Goal: Use online tool/utility: Utilize a website feature to perform a specific function

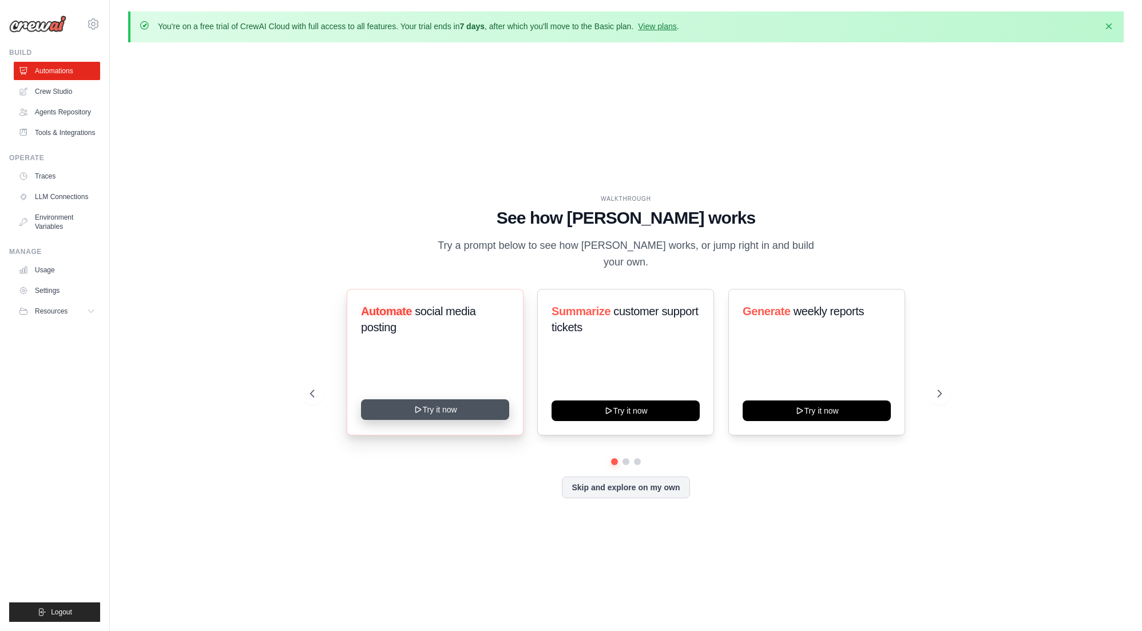
click at [433, 402] on button "Try it now" at bounding box center [435, 409] width 148 height 21
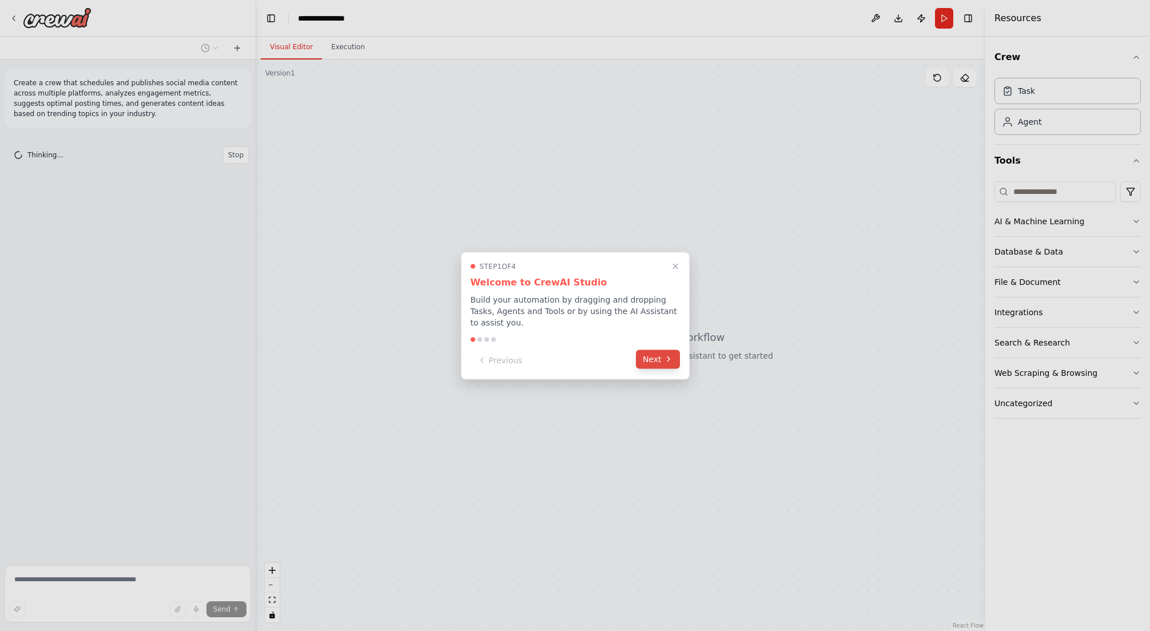
click at [661, 362] on button "Next" at bounding box center [658, 358] width 44 height 19
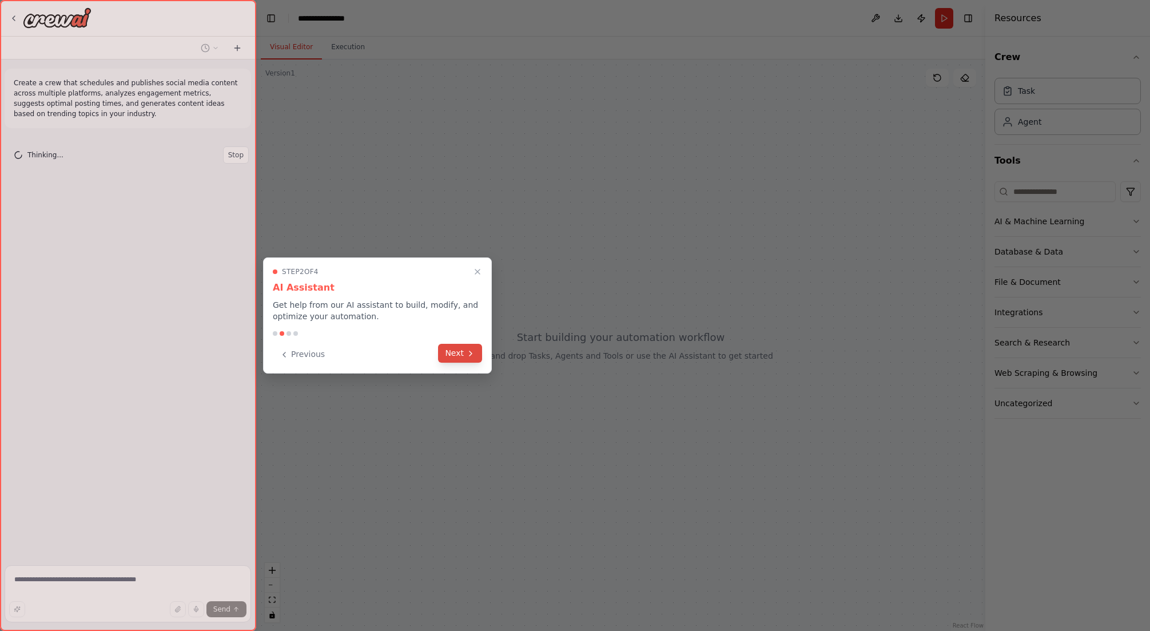
click at [475, 356] on icon at bounding box center [470, 353] width 9 height 9
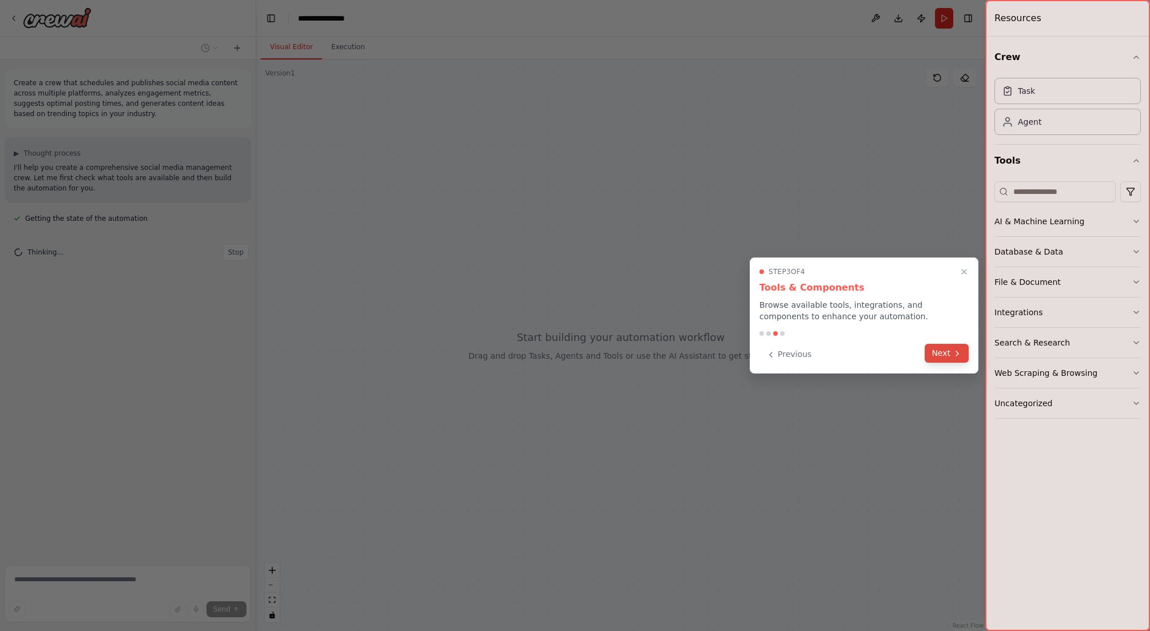
click at [943, 352] on button "Next" at bounding box center [947, 353] width 44 height 19
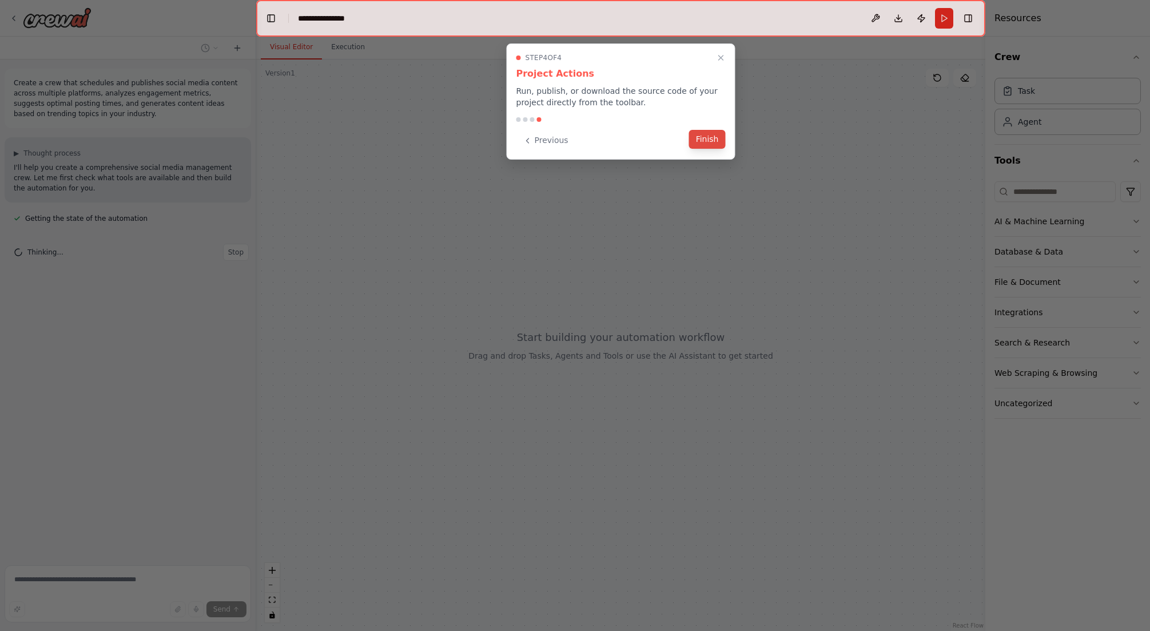
click at [711, 138] on button "Finish" at bounding box center [707, 139] width 37 height 19
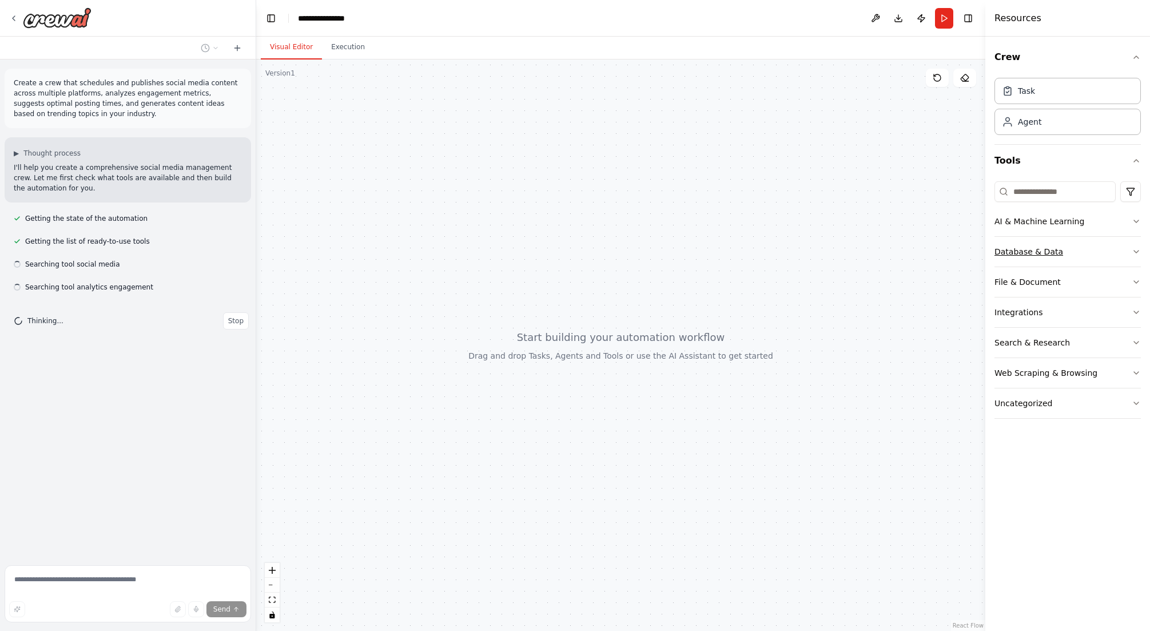
click at [1130, 254] on button "Database & Data" at bounding box center [1068, 252] width 146 height 30
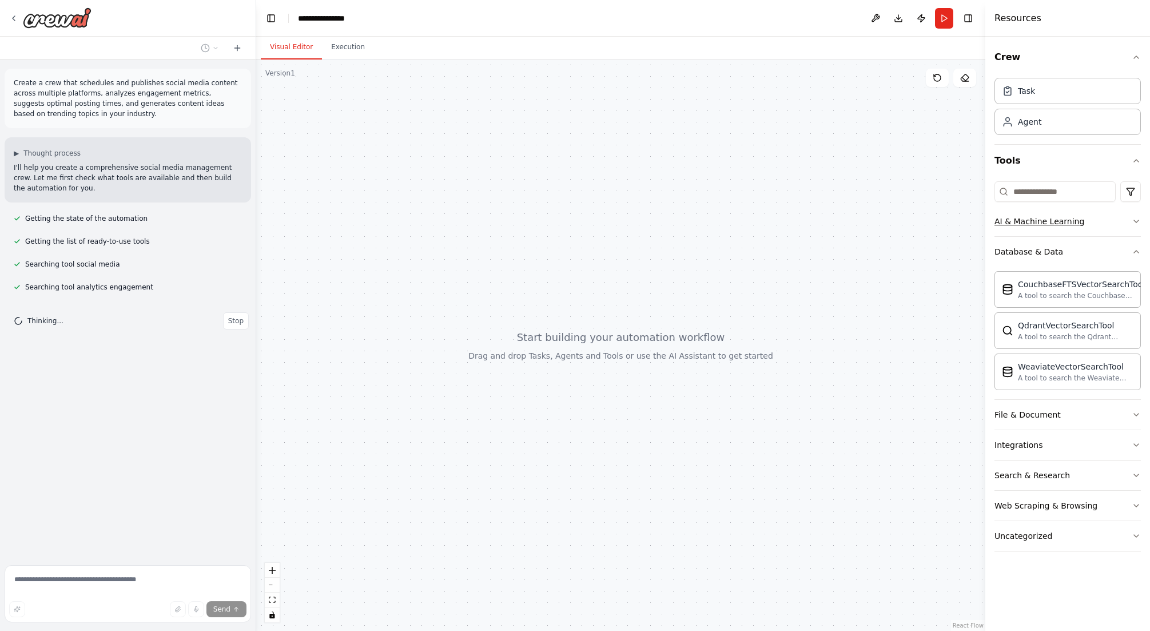
click at [1132, 229] on button "AI & Machine Learning" at bounding box center [1068, 221] width 146 height 30
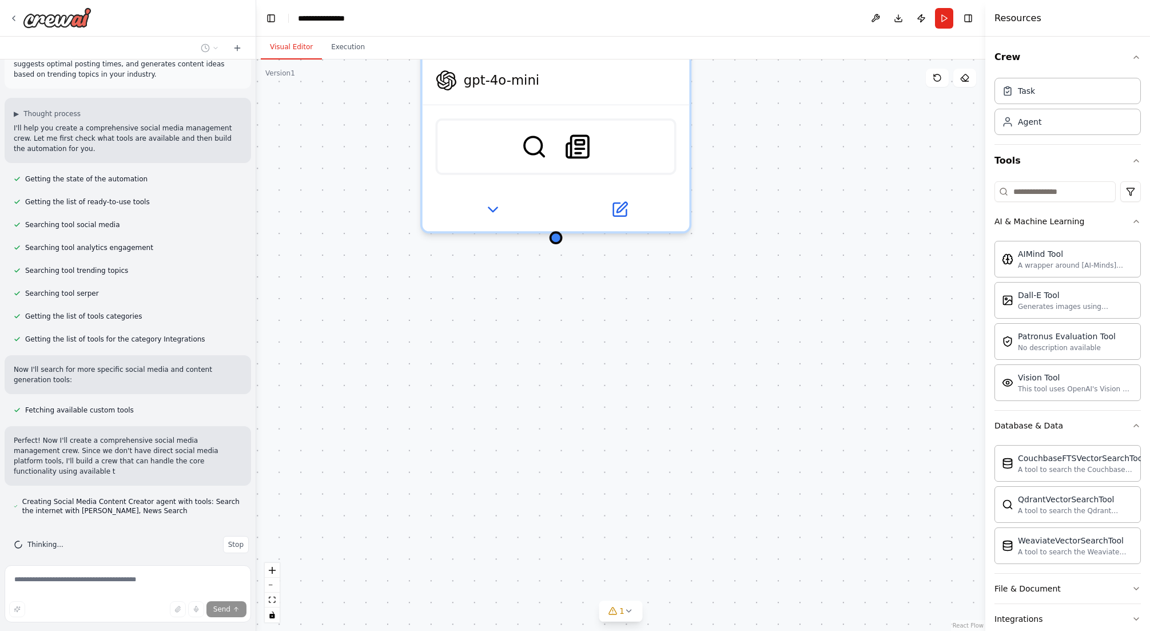
scroll to position [50, 0]
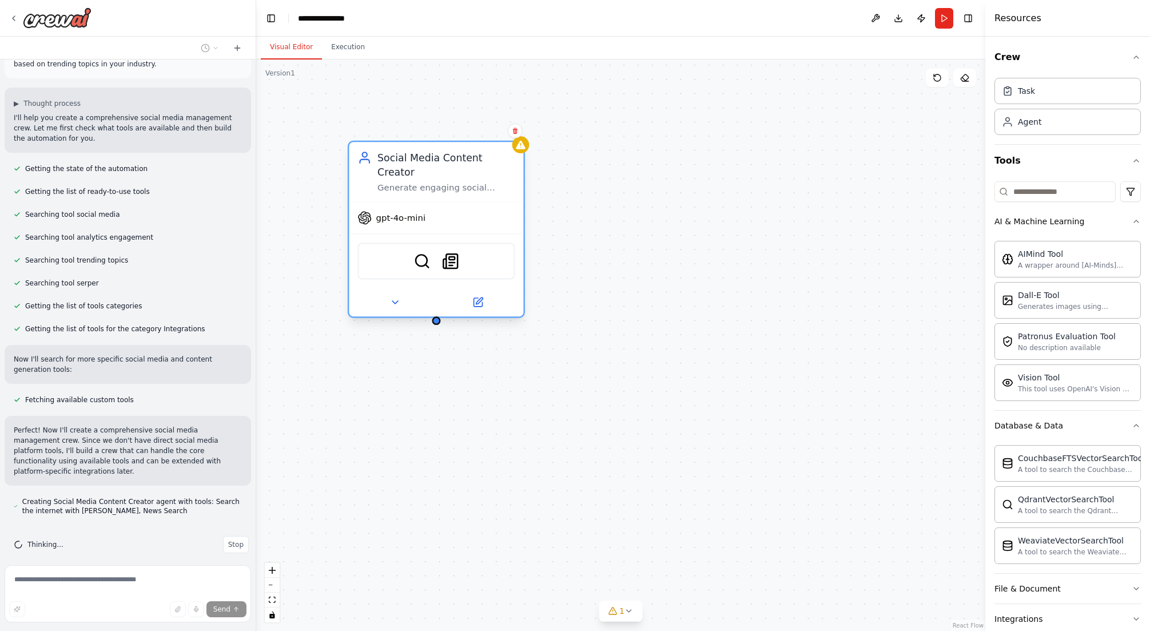
drag, startPoint x: 575, startPoint y: 125, endPoint x: 428, endPoint y: 163, distance: 151.9
click at [428, 163] on div "Social Media Content Creator Generate engaging social media content ideas based…" at bounding box center [446, 171] width 138 height 42
click at [737, 191] on div "Social Media Content Creator Generate engaging social media content ideas based…" at bounding box center [620, 344] width 729 height 571
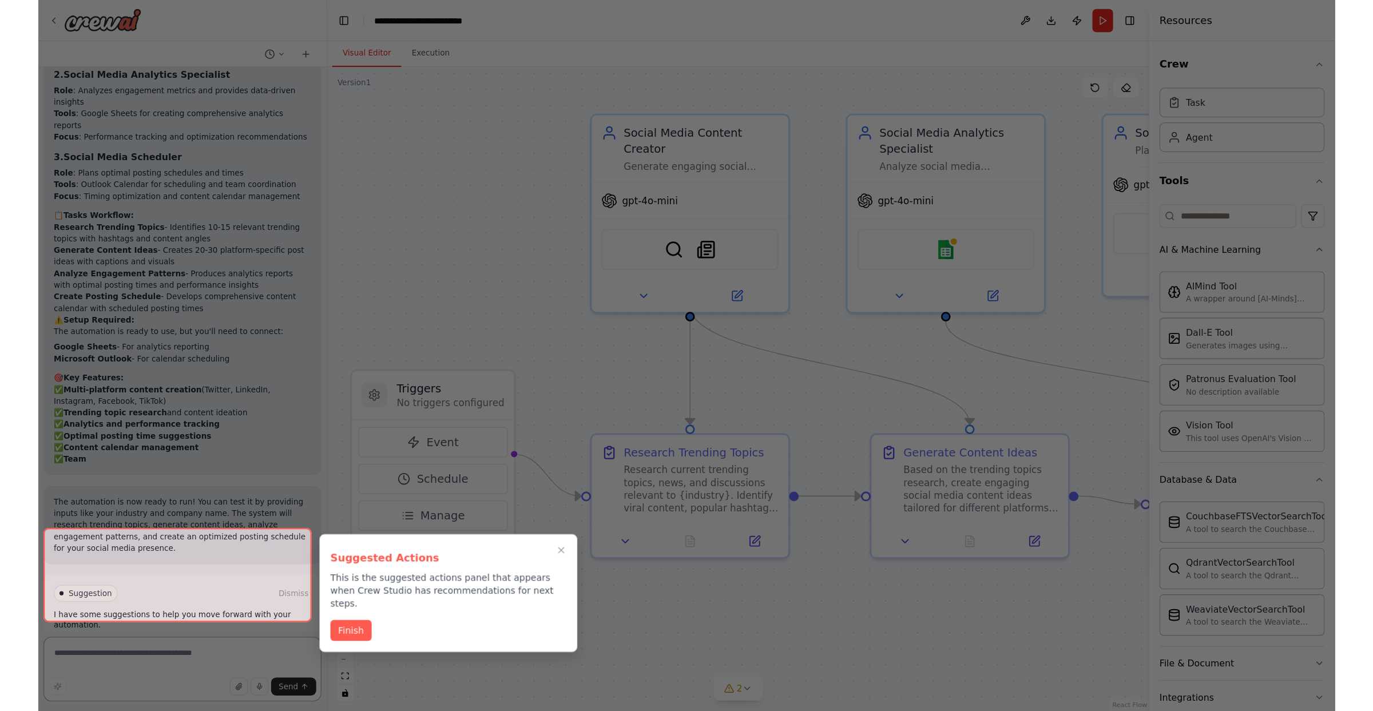
scroll to position [1059, 0]
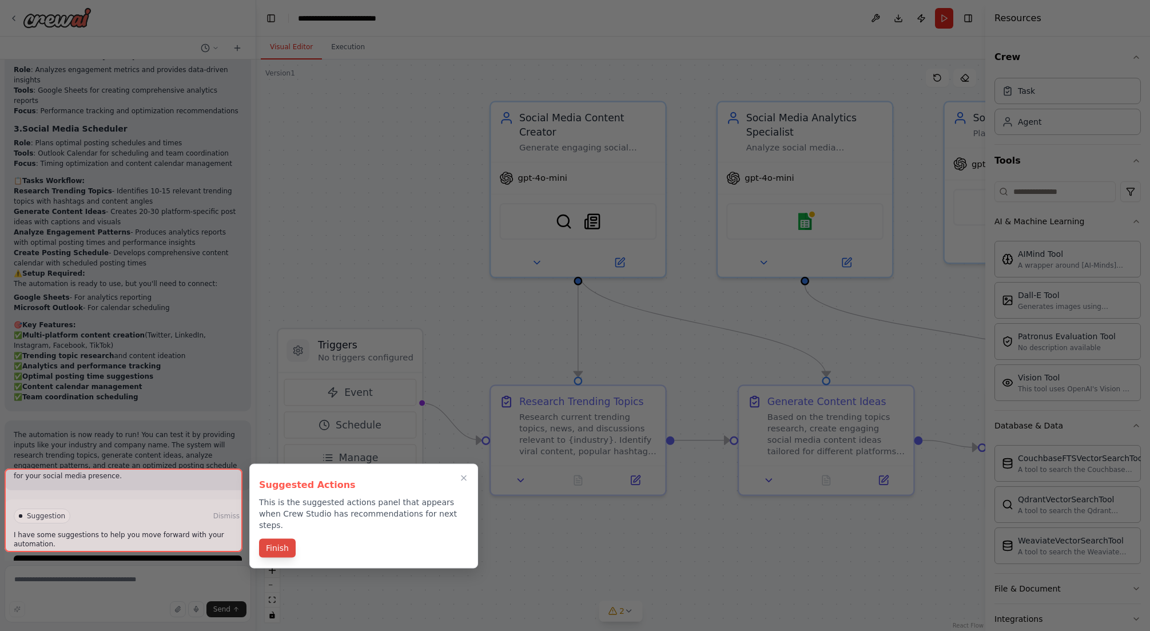
click at [283, 539] on button "Finish" at bounding box center [277, 548] width 37 height 19
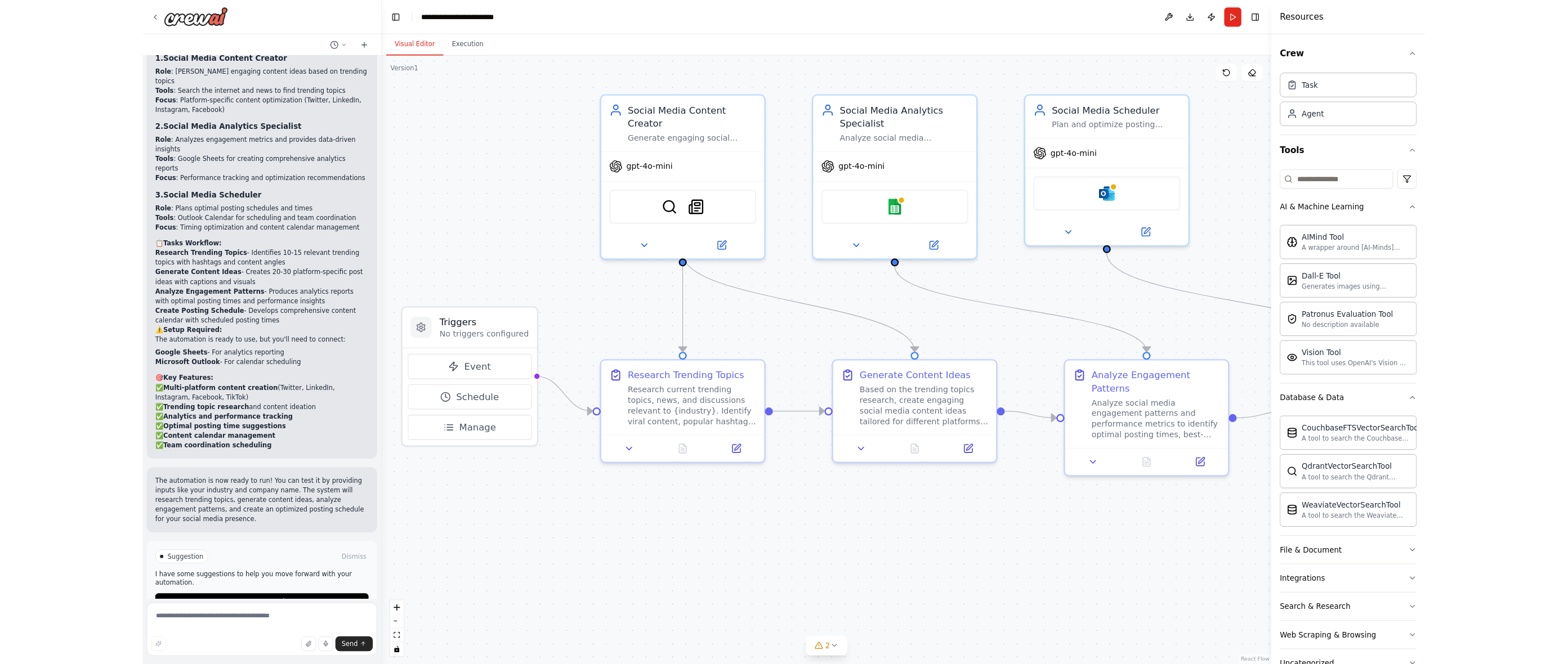
scroll to position [951, 0]
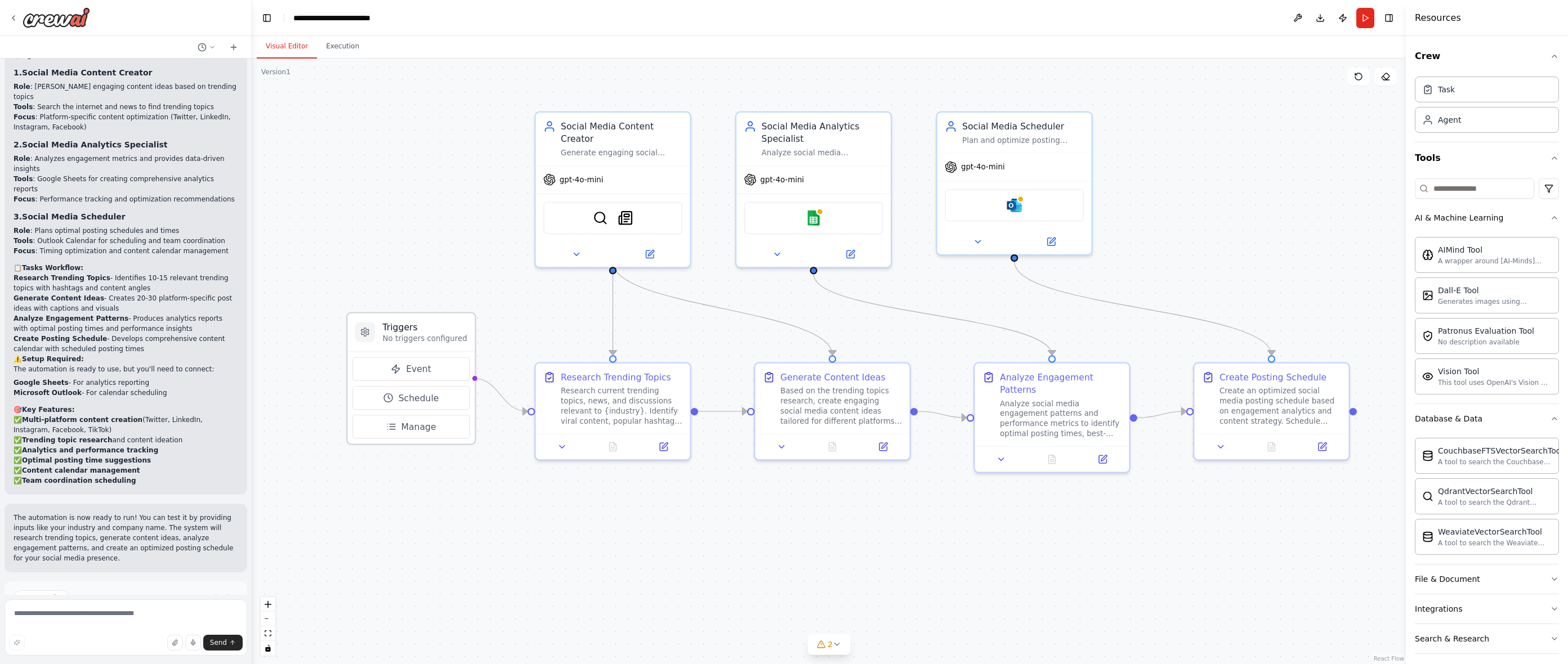
click at [417, 328] on h3 "Triggers" at bounding box center [425, 327] width 85 height 13
drag, startPoint x: 413, startPoint y: 335, endPoint x: 369, endPoint y: 265, distance: 82.7
click at [369, 265] on p "No triggers configured" at bounding box center [374, 264] width 85 height 10
click at [659, 449] on icon at bounding box center [663, 445] width 10 height 10
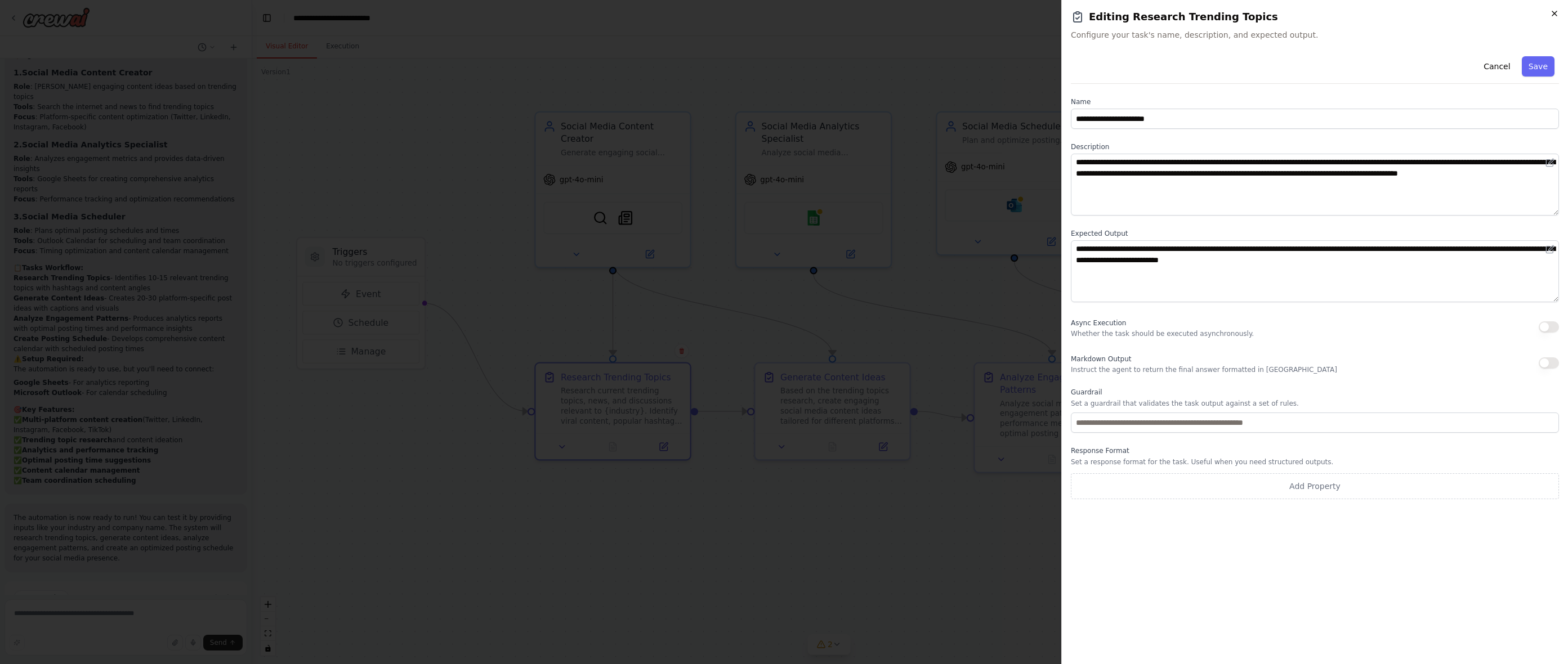
click at [1132, 12] on icon "button" at bounding box center [1554, 13] width 9 height 9
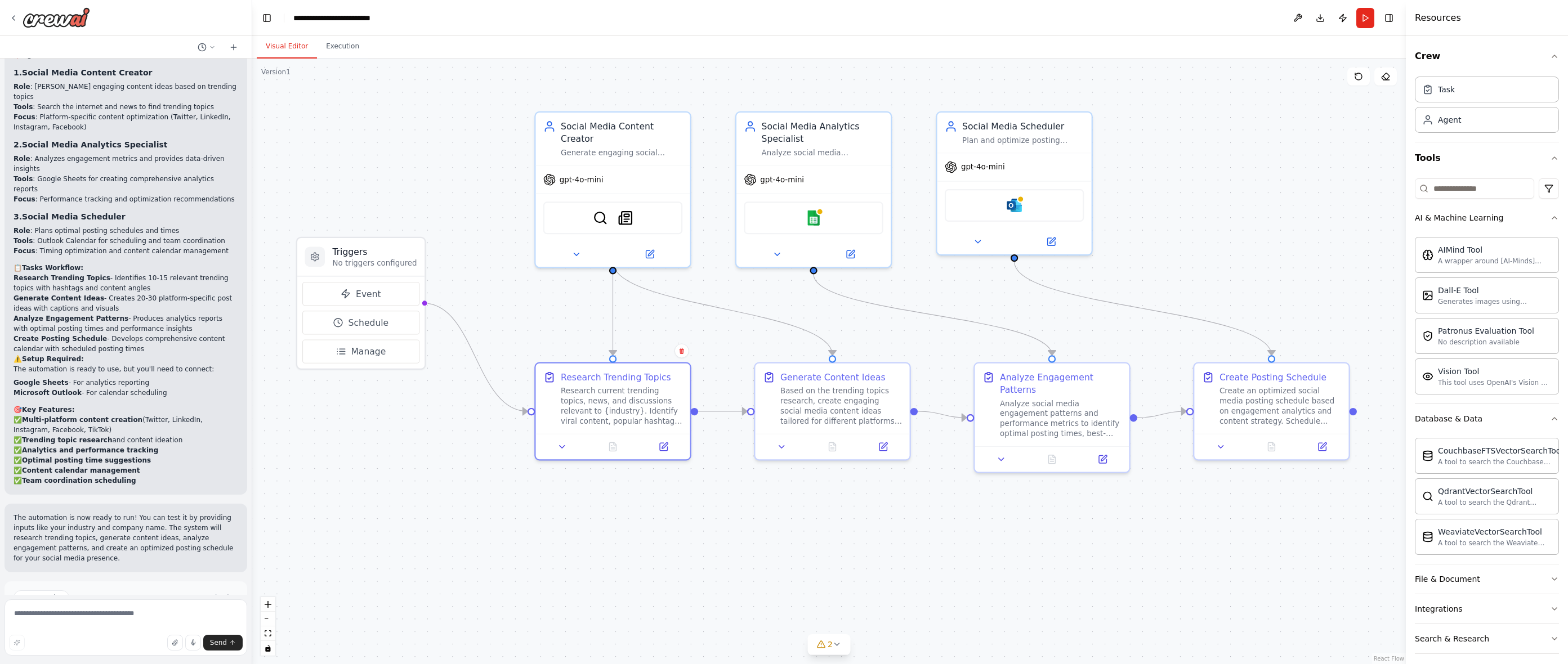
click at [1132, 25] on button "Run" at bounding box center [1365, 18] width 18 height 21
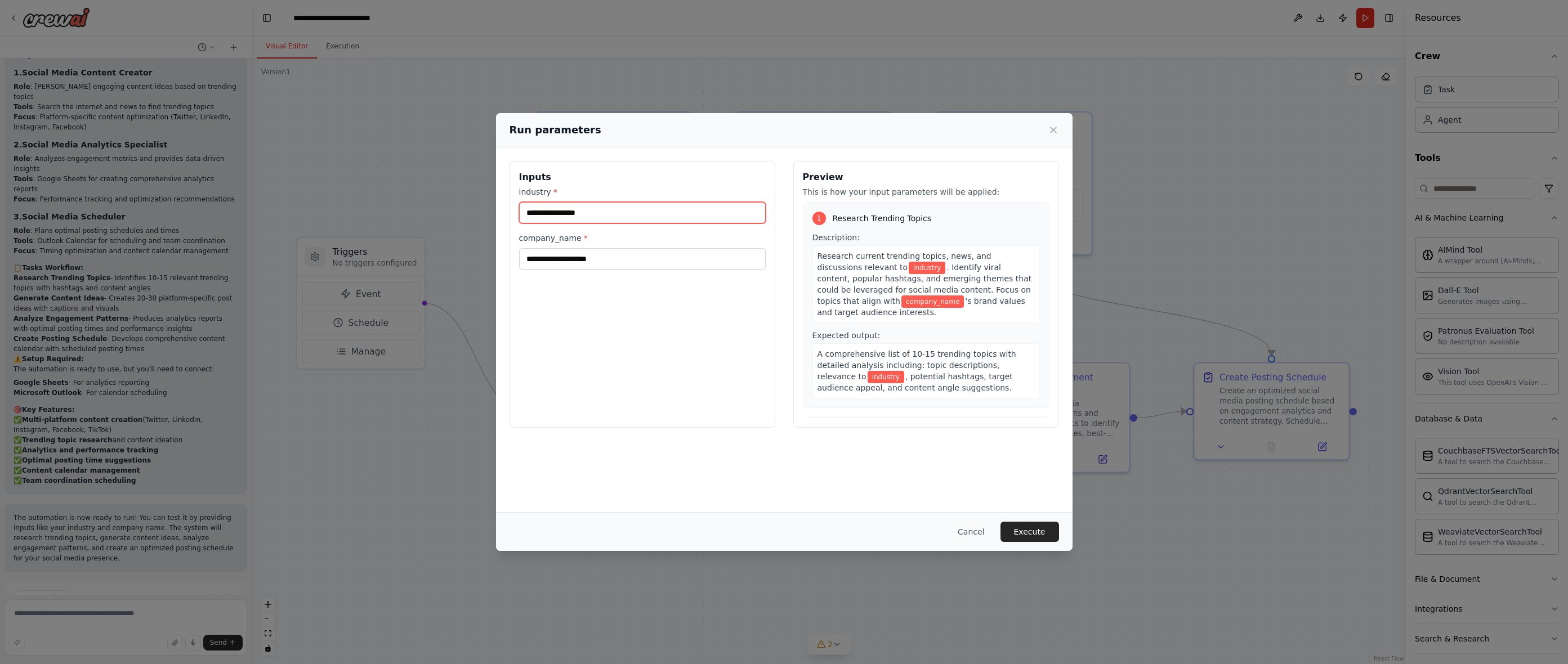
click at [647, 218] on input "industry *" at bounding box center [642, 212] width 247 height 22
type input "**********"
type input "*"
type input "**********"
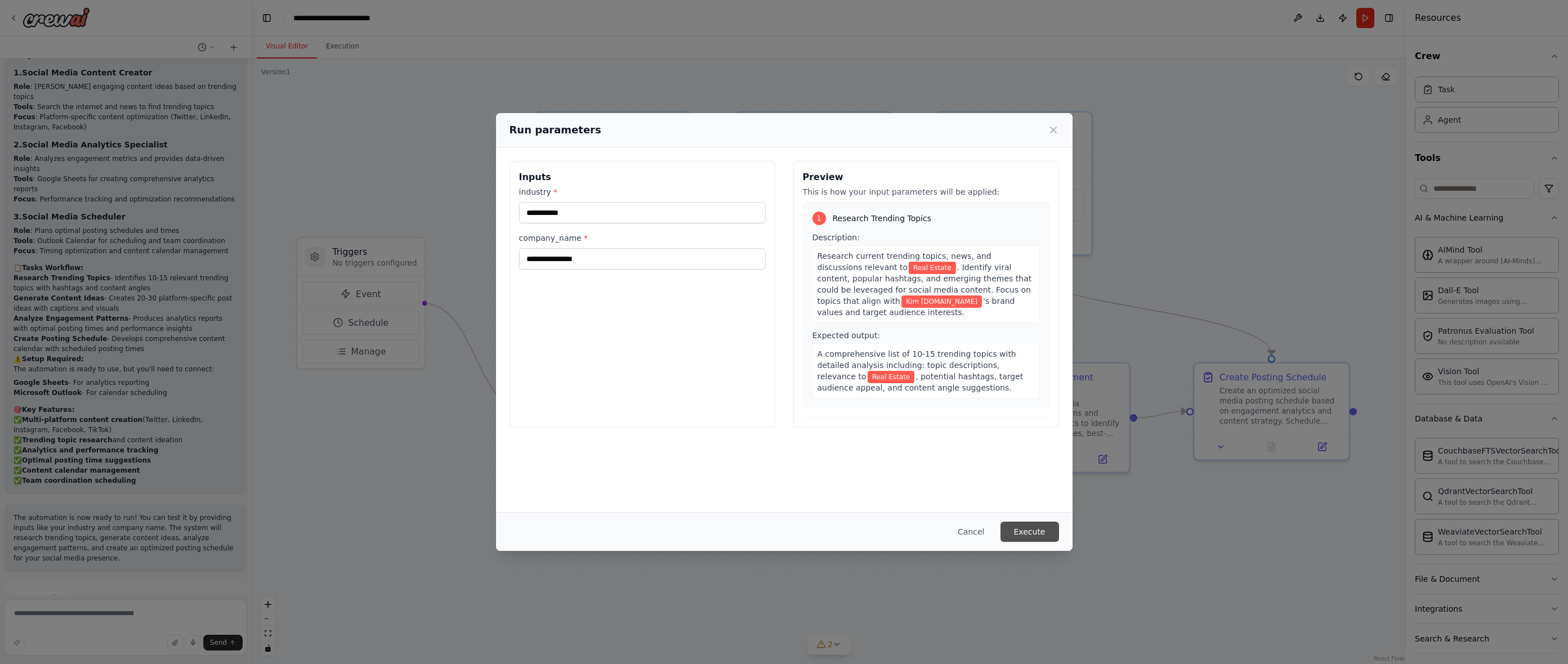
click at [1012, 529] on button "Execute" at bounding box center [1029, 531] width 58 height 21
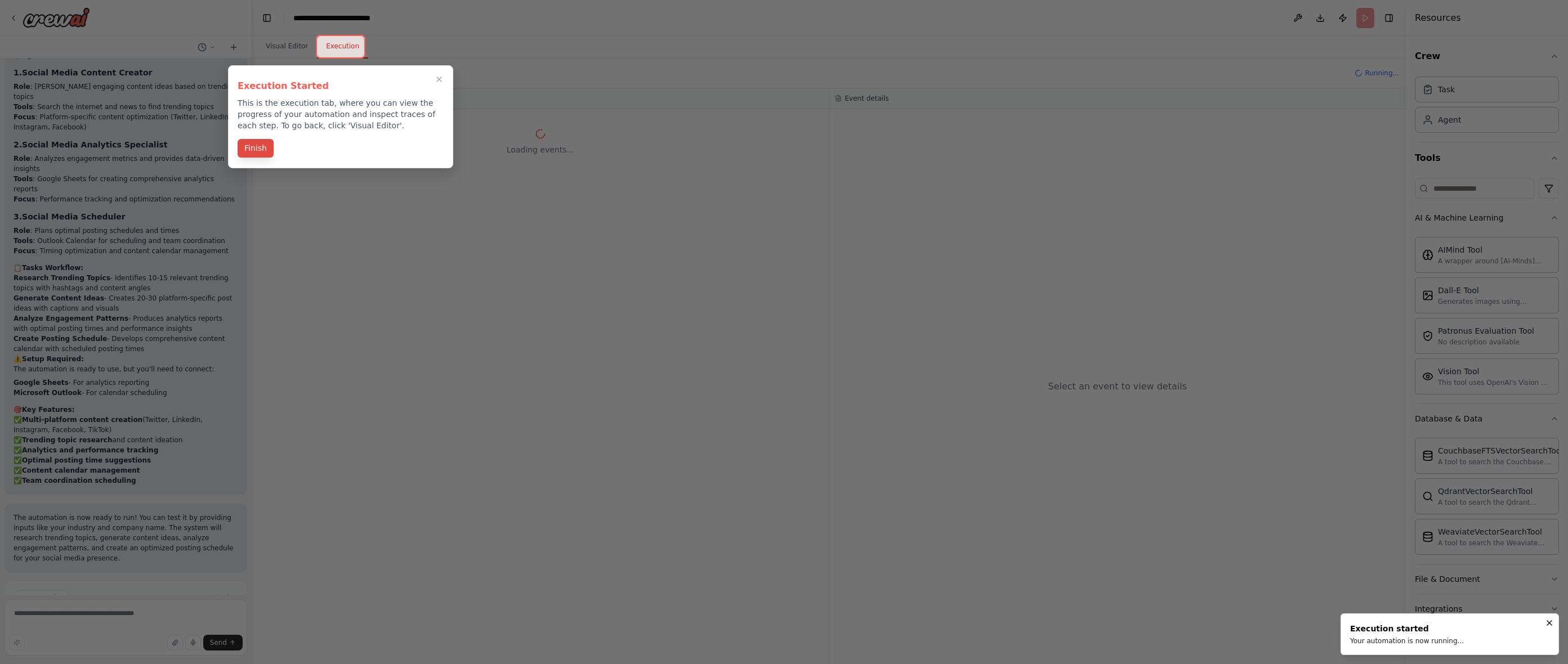
click at [251, 151] on button "Finish" at bounding box center [255, 148] width 36 height 19
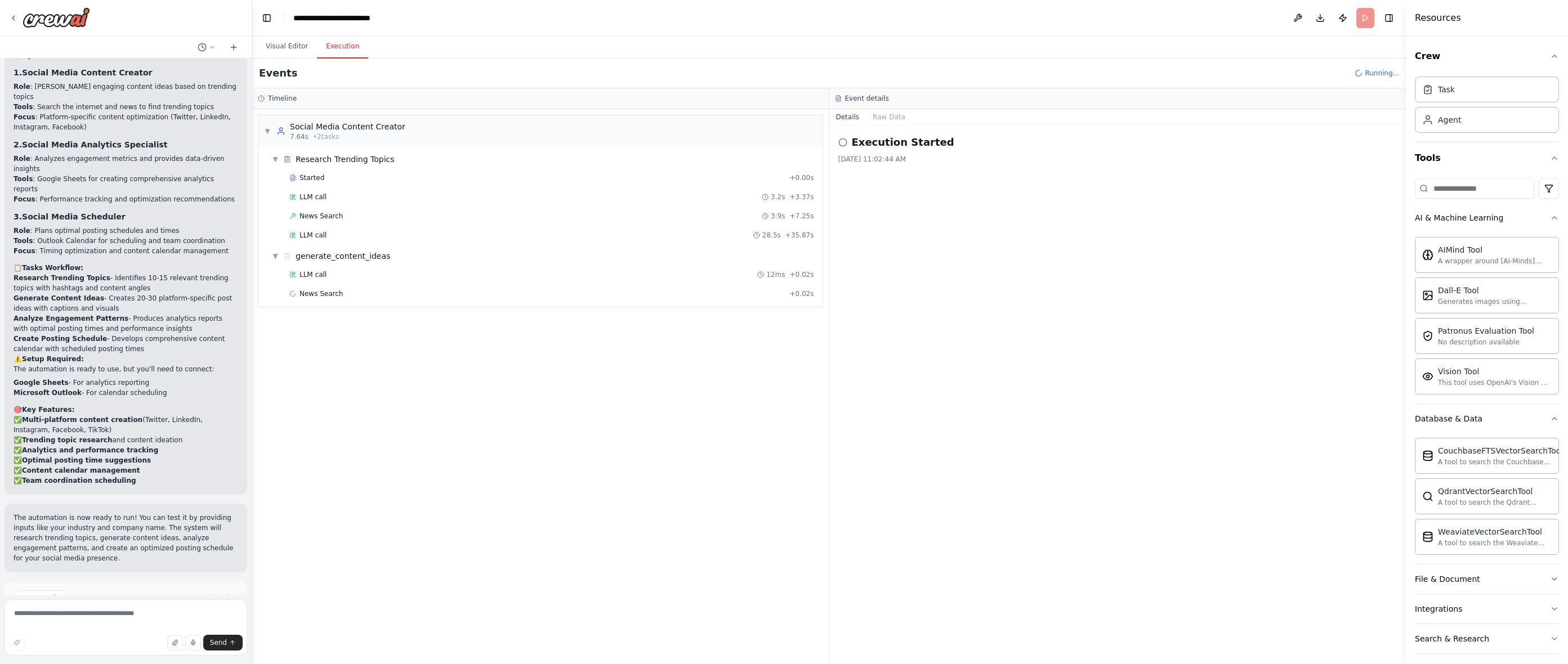
scroll to position [998, 0]
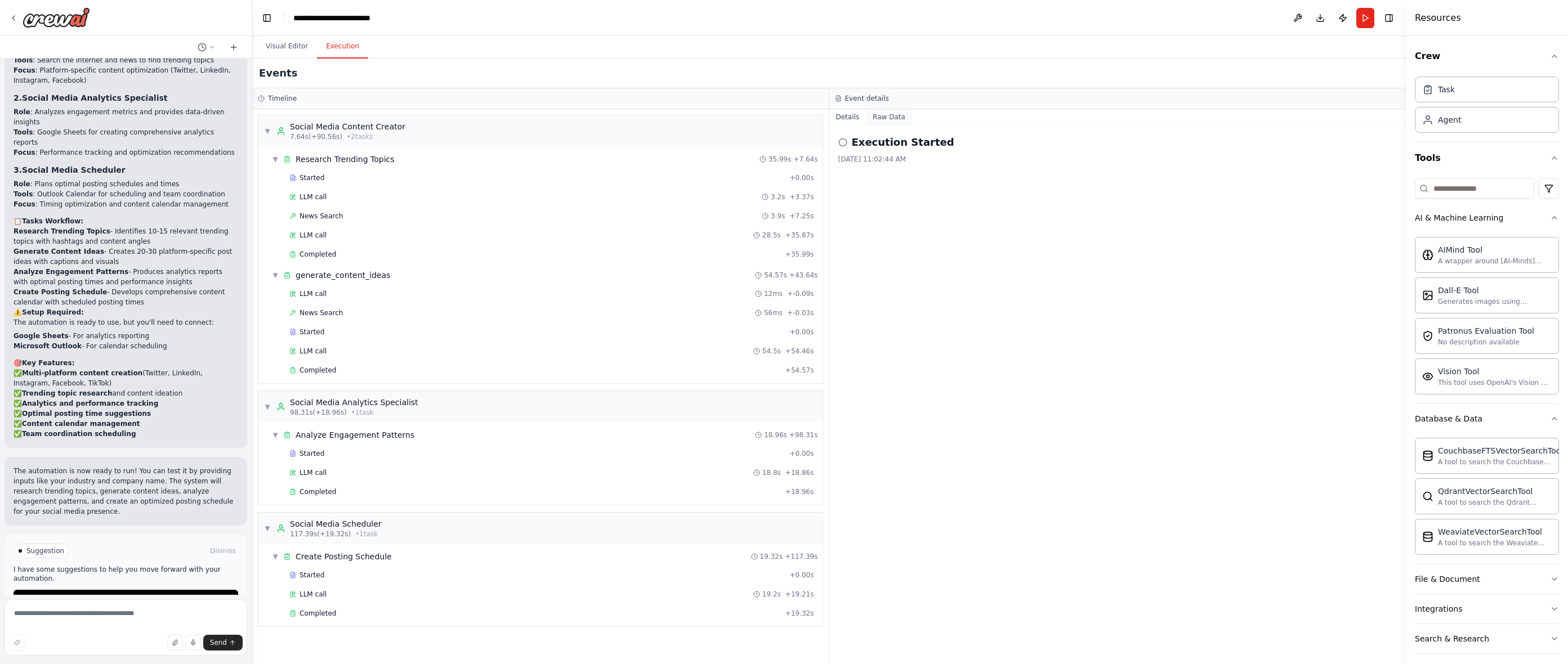
click at [883, 116] on button "Raw Data" at bounding box center [889, 117] width 46 height 16
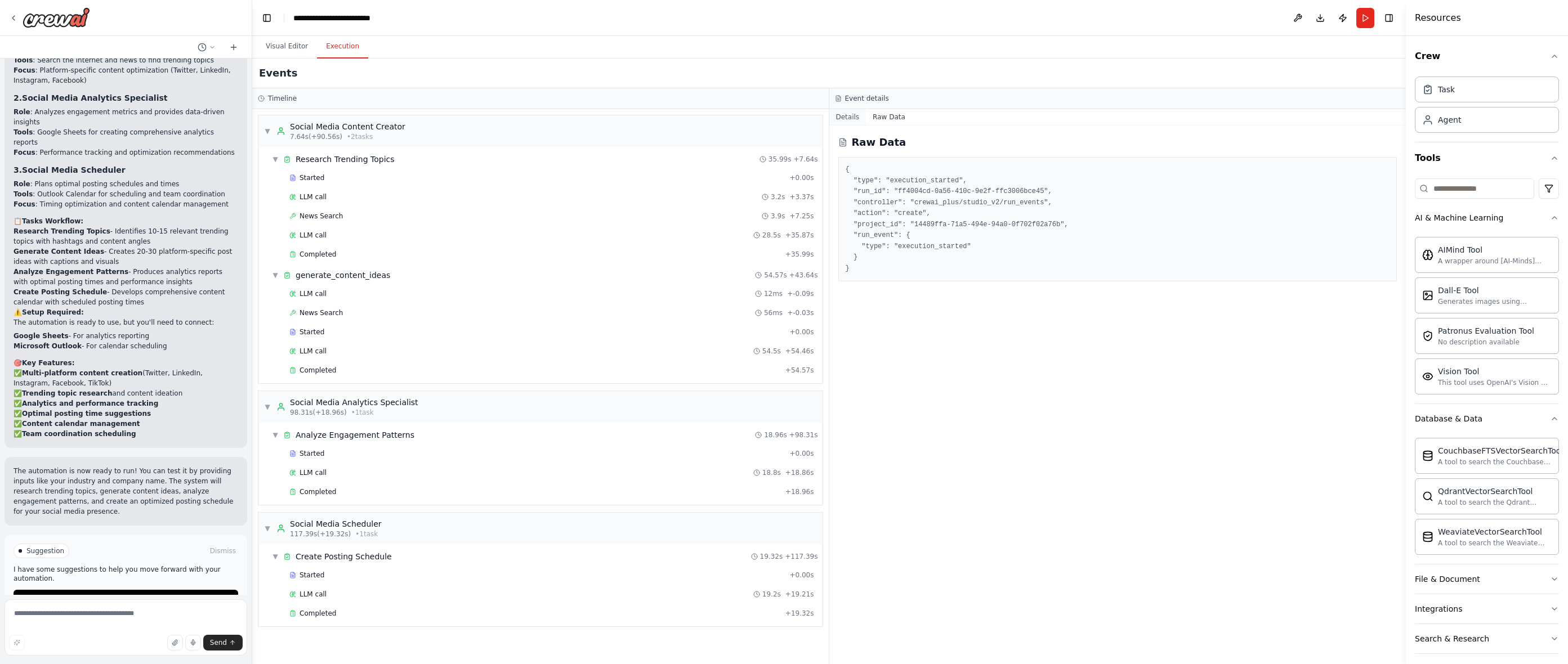
click at [861, 116] on button "Details" at bounding box center [847, 117] width 37 height 16
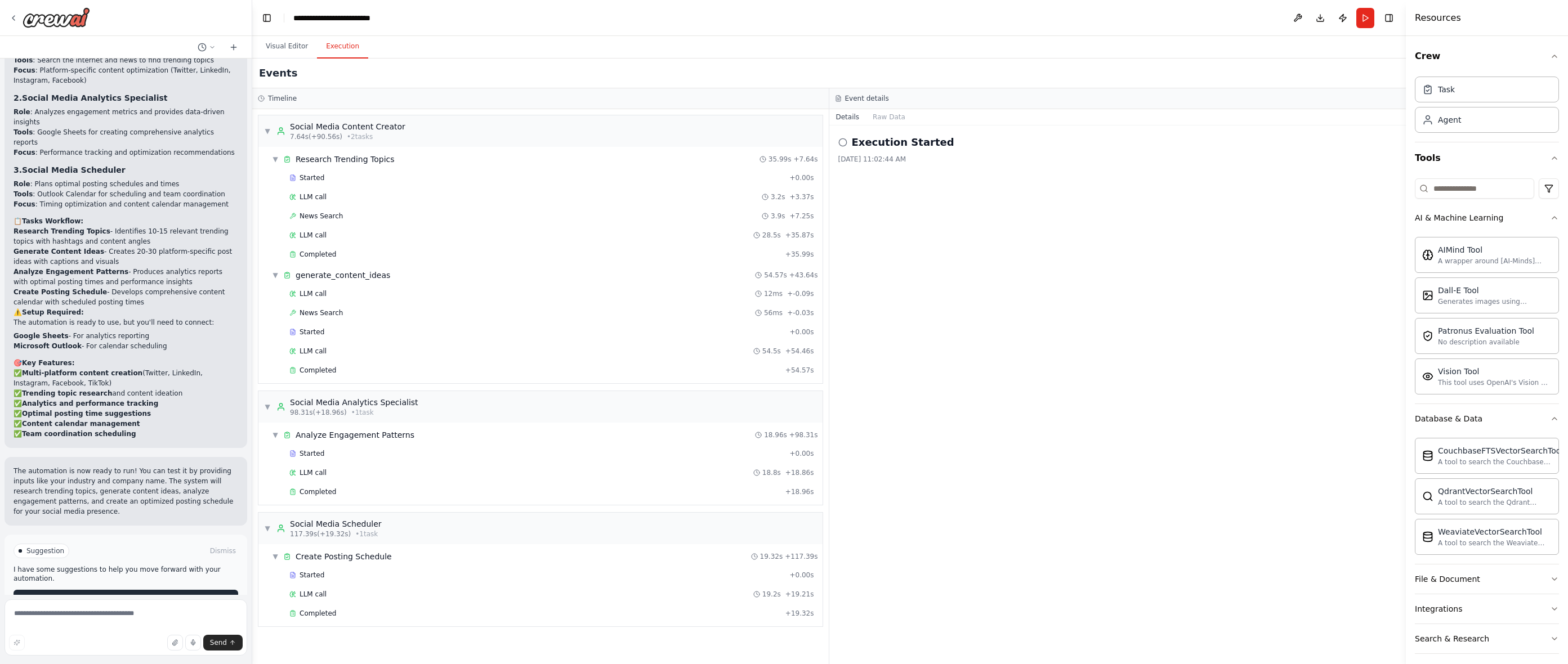
click at [108, 594] on span "Improve automation" at bounding box center [131, 598] width 69 height 9
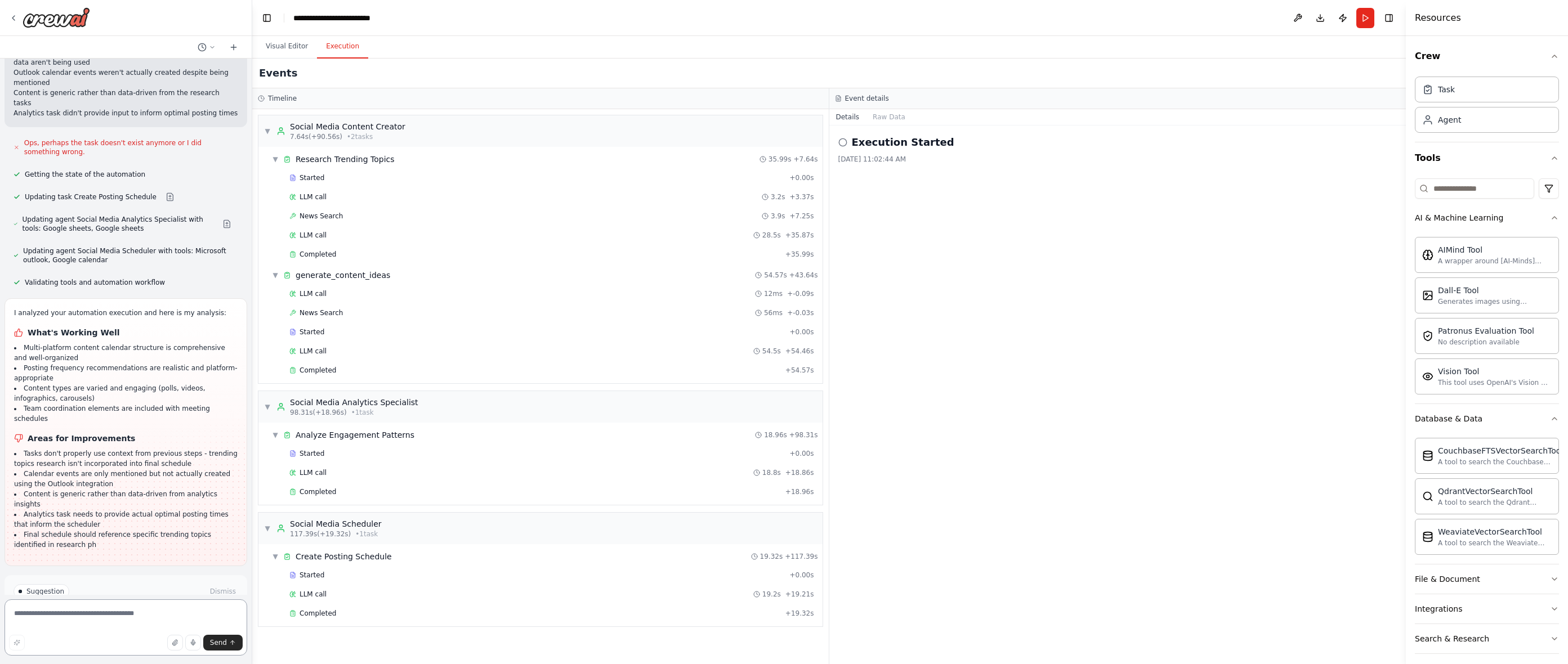
scroll to position [1557, 0]
